Goal: Information Seeking & Learning: Learn about a topic

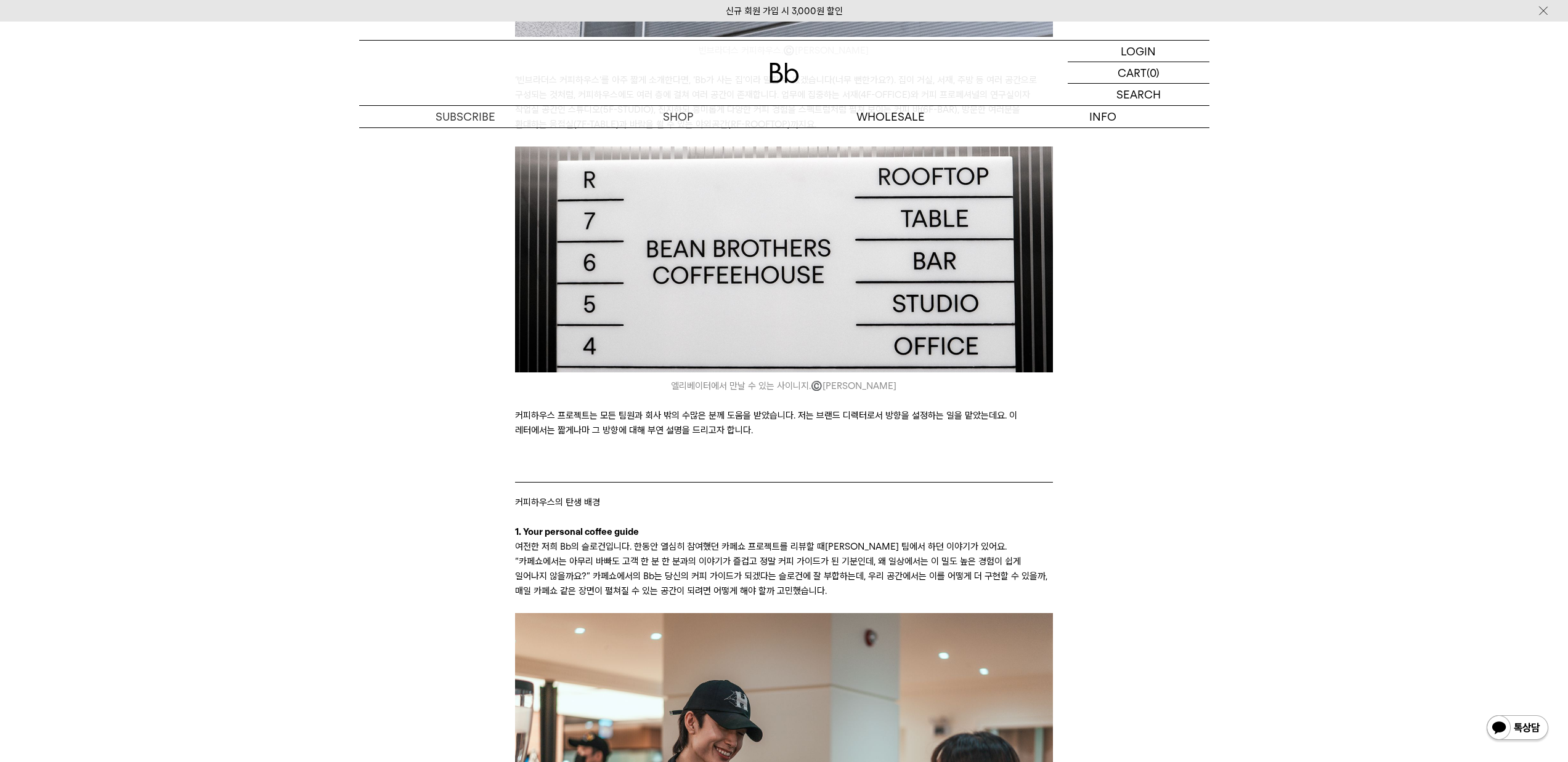
scroll to position [727, 0]
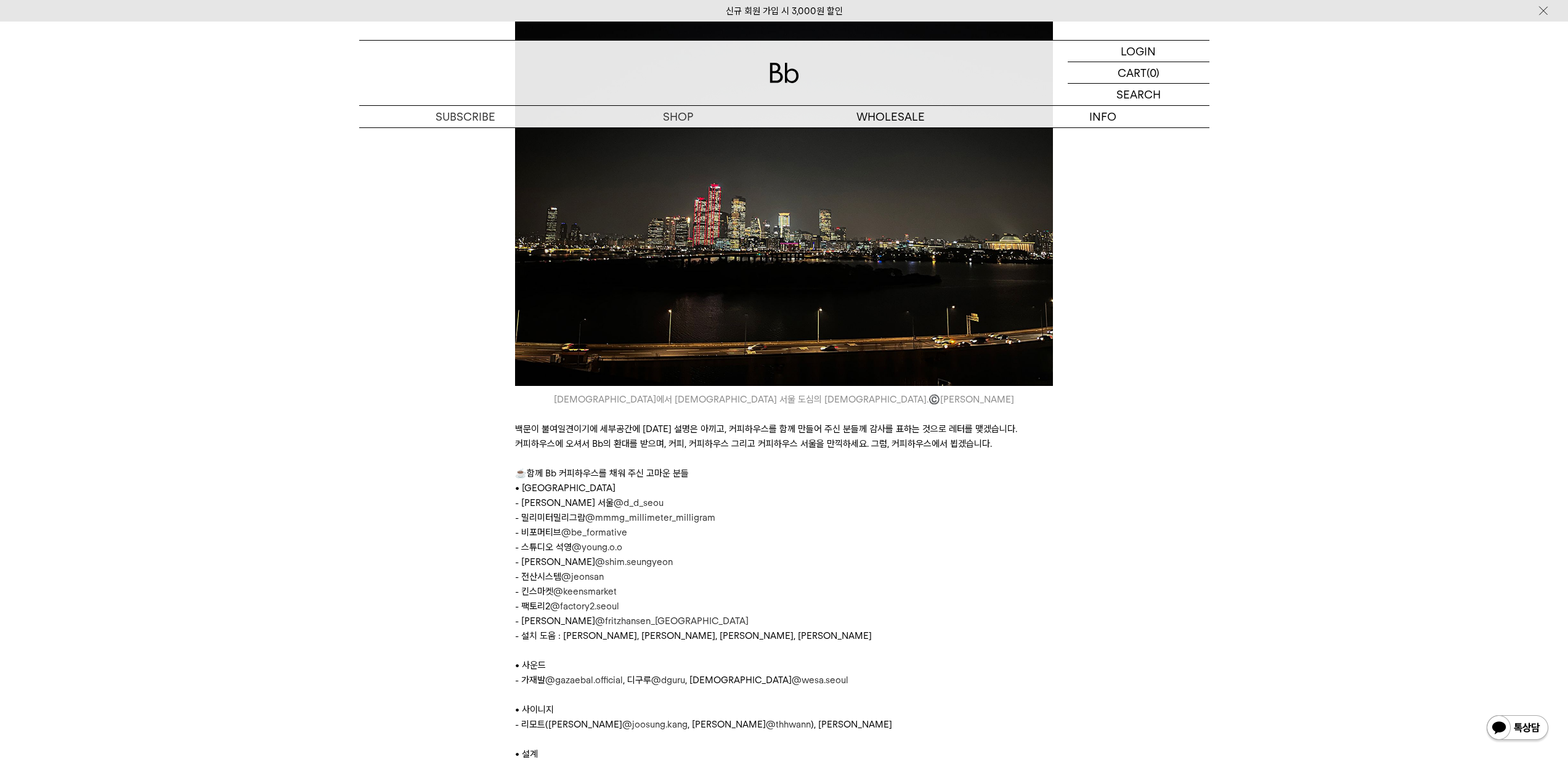
scroll to position [6150, 0]
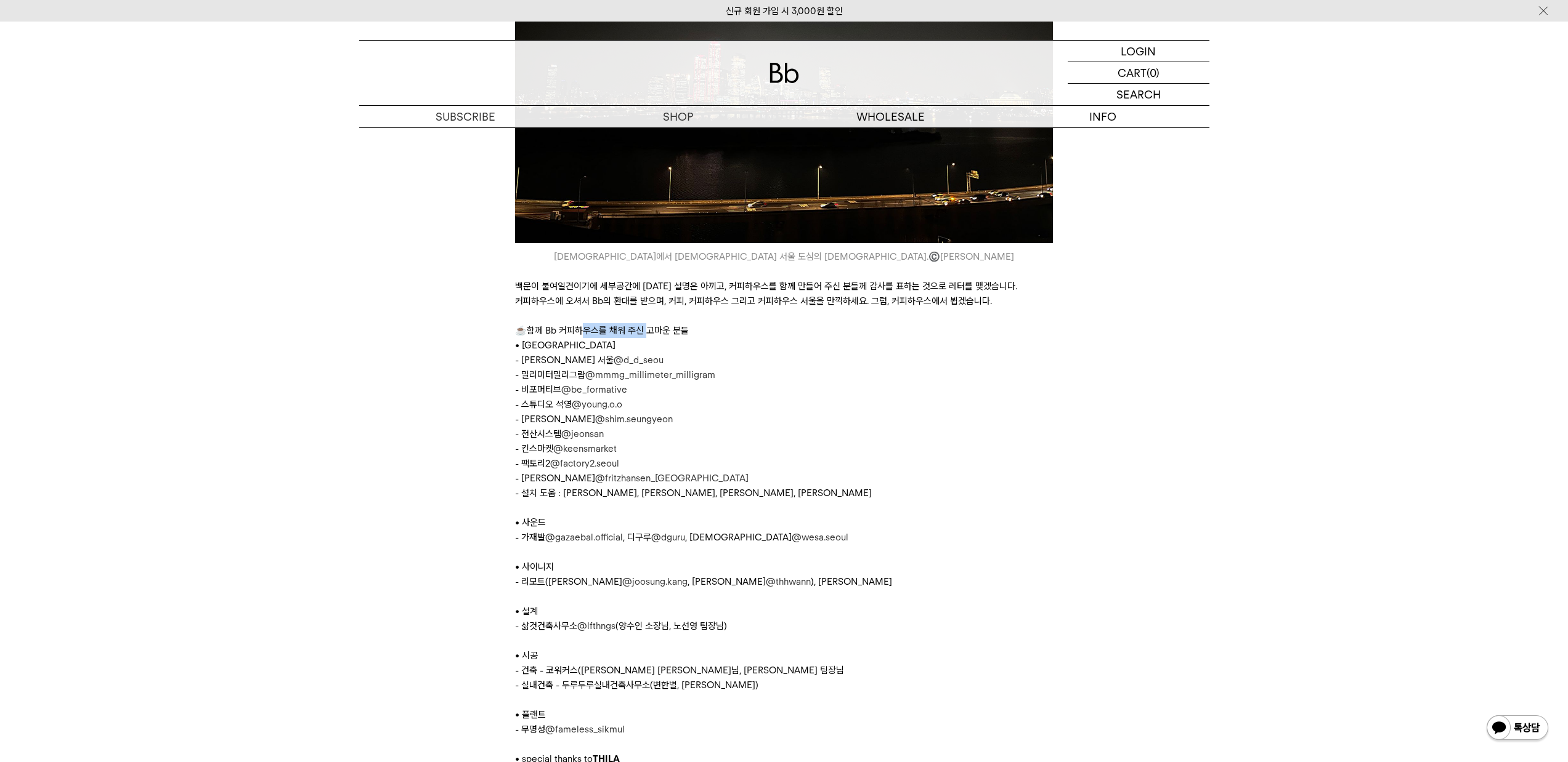
drag, startPoint x: 576, startPoint y: 333, endPoint x: 634, endPoint y: 401, distance: 89.4
click at [643, 338] on p "☕함께 Bb 커피하우스를 채워 주신 고마운 분들" at bounding box center [784, 331] width 538 height 15
drag, startPoint x: 522, startPoint y: 631, endPoint x: 561, endPoint y: 680, distance: 62.6
click at [543, 633] on p "- 삶것건축사무소 @lfthngs (양수인 소장님, 노선영 팀장님)" at bounding box center [784, 626] width 538 height 15
drag, startPoint x: 564, startPoint y: 690, endPoint x: 648, endPoint y: 695, distance: 84.1
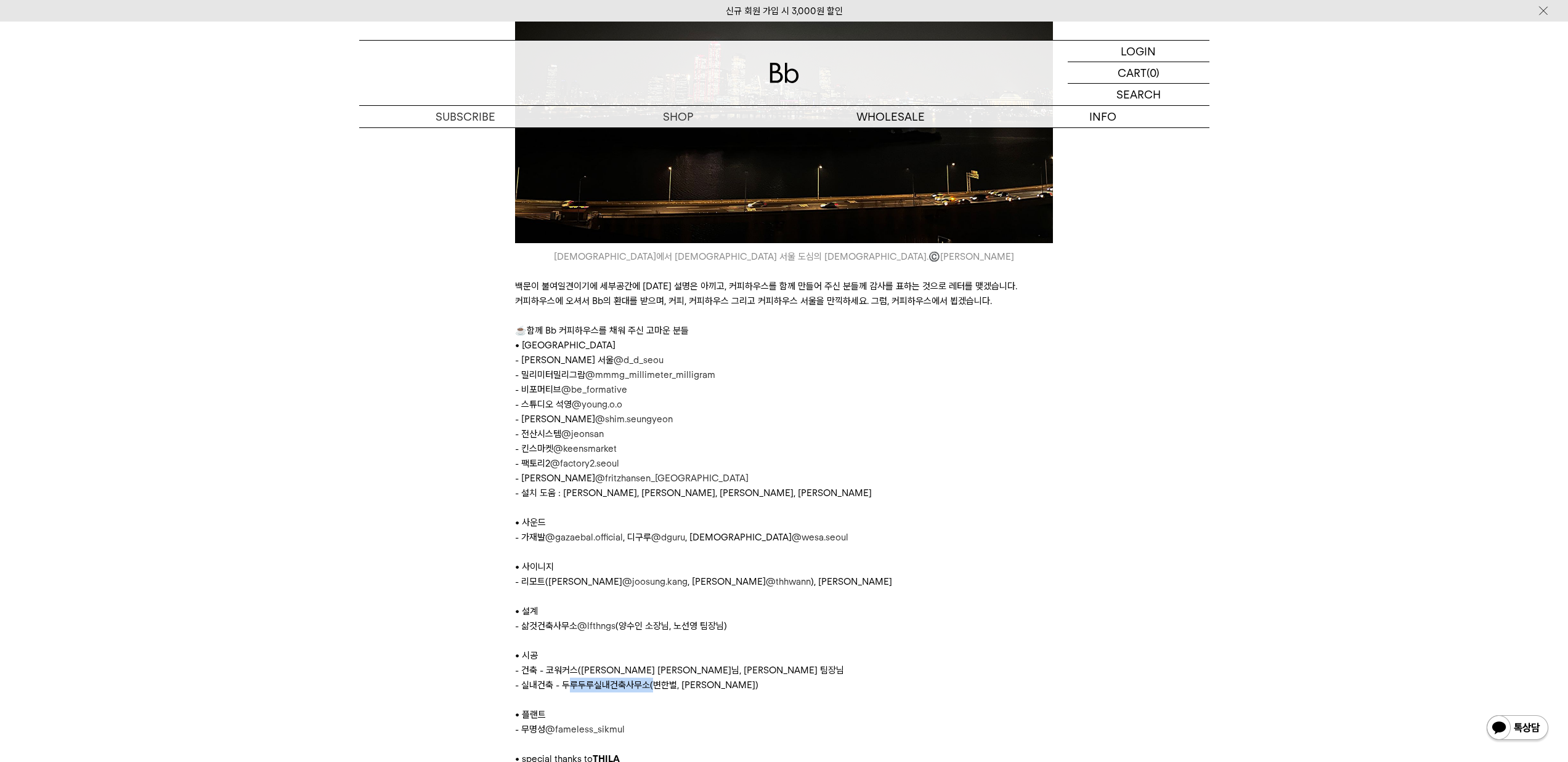
click at [648, 692] on p "- 실내건축 - 두루두루실내건축사무소(변한별, [PERSON_NAME])" at bounding box center [784, 685] width 538 height 15
copy p "두루두루실내건축사무소"
